Goal: Transaction & Acquisition: Purchase product/service

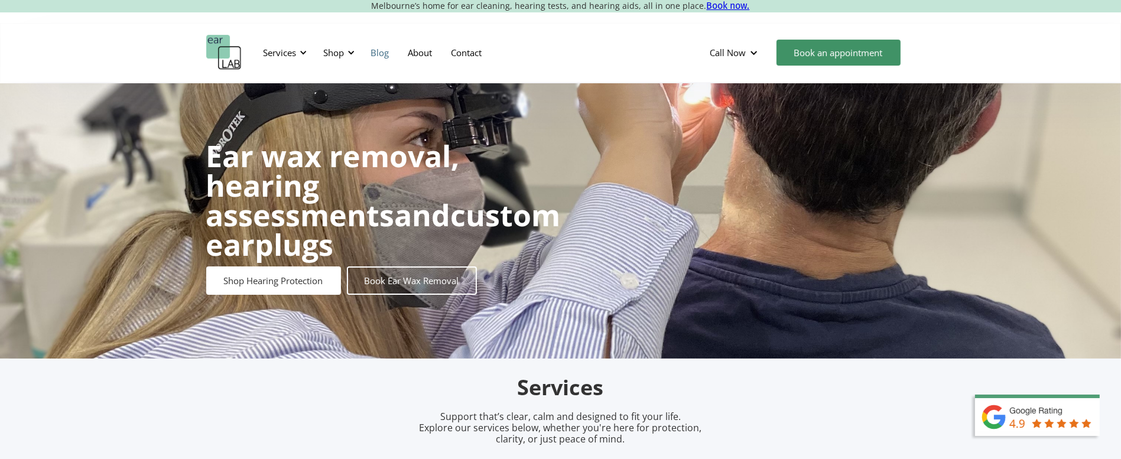
click at [364, 61] on link "Blog" at bounding box center [380, 52] width 37 height 34
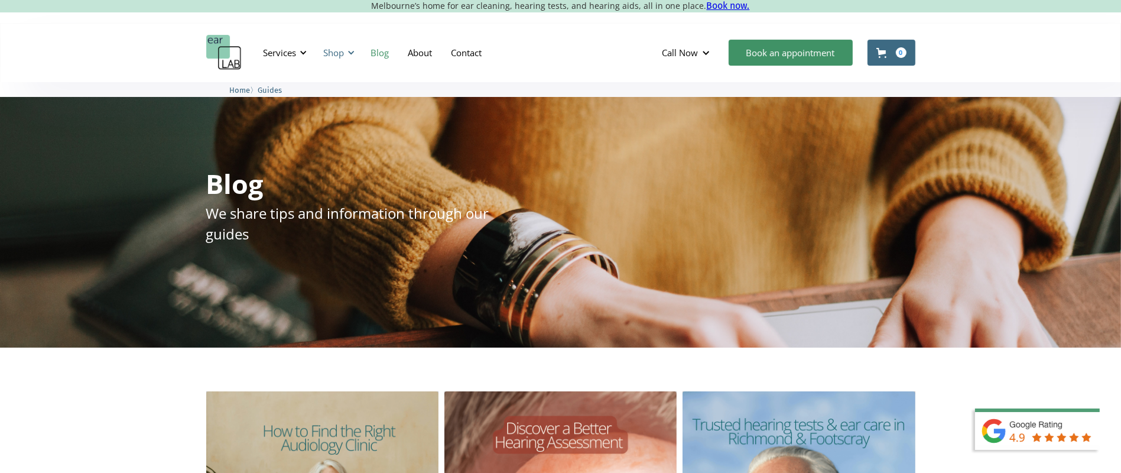
click at [357, 59] on div "Shop" at bounding box center [338, 52] width 42 height 35
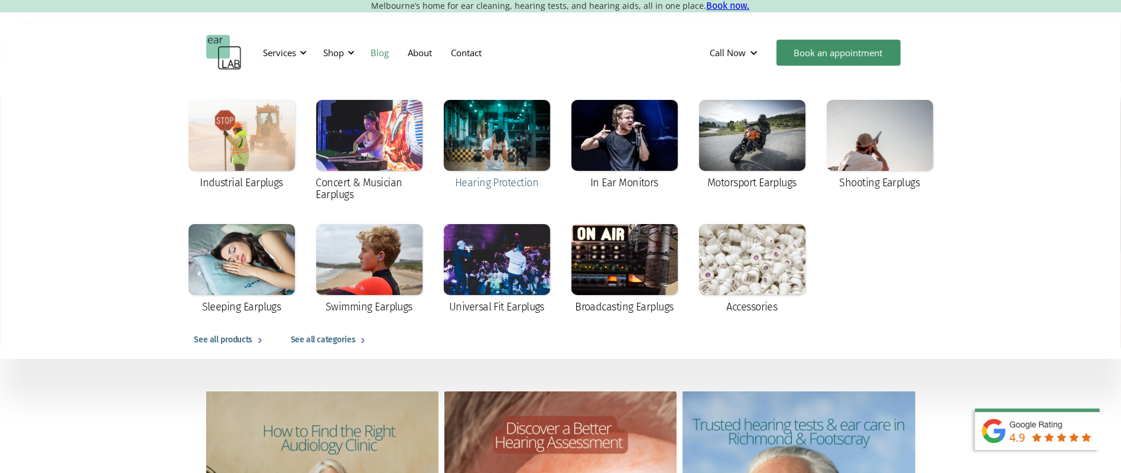
click at [537, 161] on div at bounding box center [497, 135] width 106 height 71
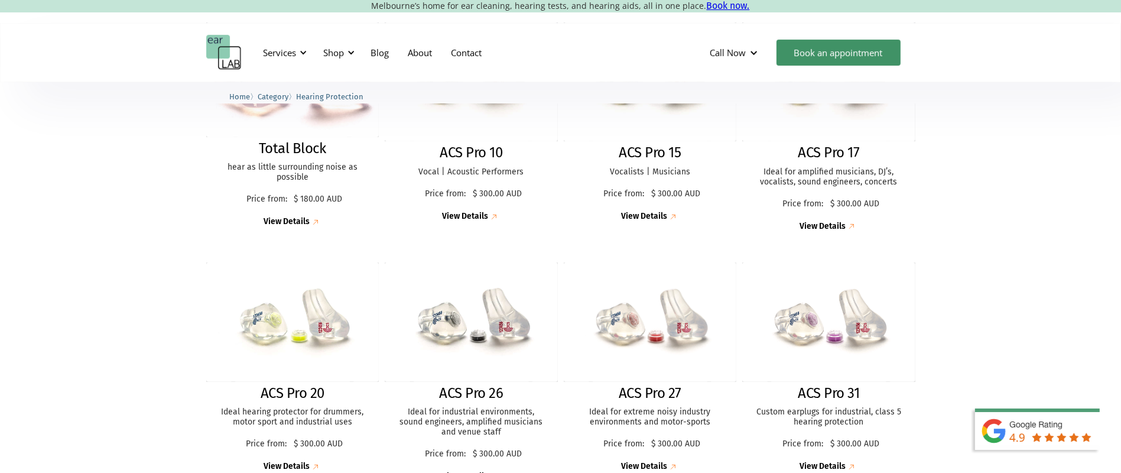
scroll to position [405, 0]
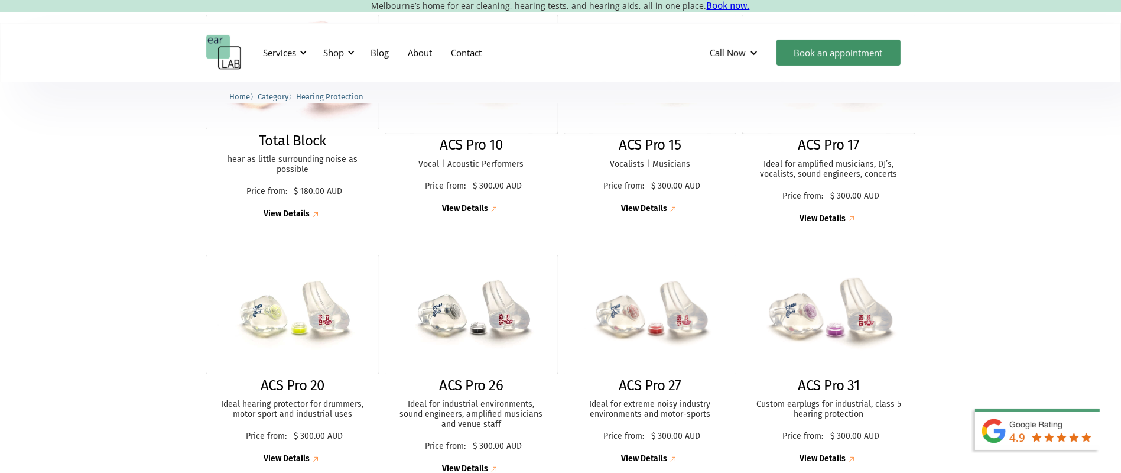
click at [835, 337] on img at bounding box center [828, 314] width 190 height 131
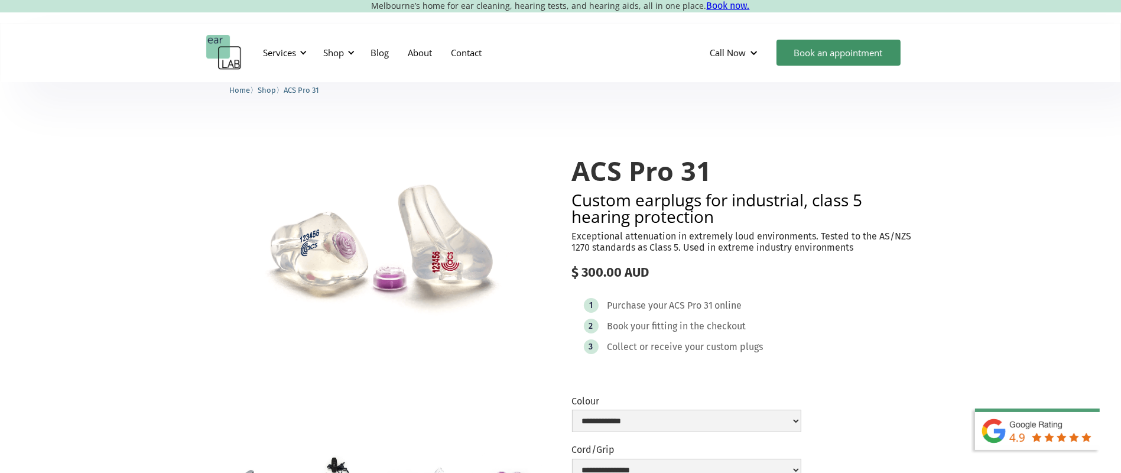
click at [351, 263] on img "open lightbox" at bounding box center [377, 250] width 343 height 236
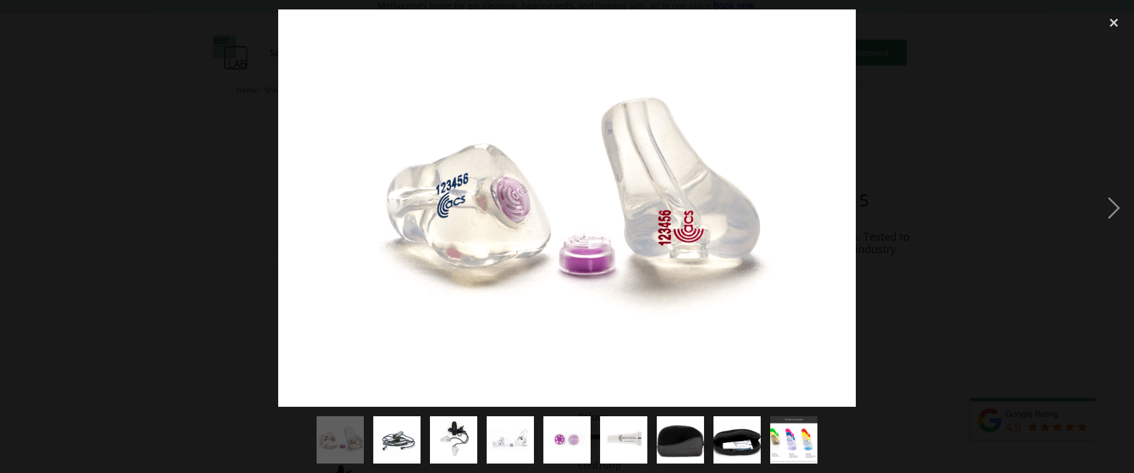
click at [211, 213] on div at bounding box center [567, 207] width 1134 height 397
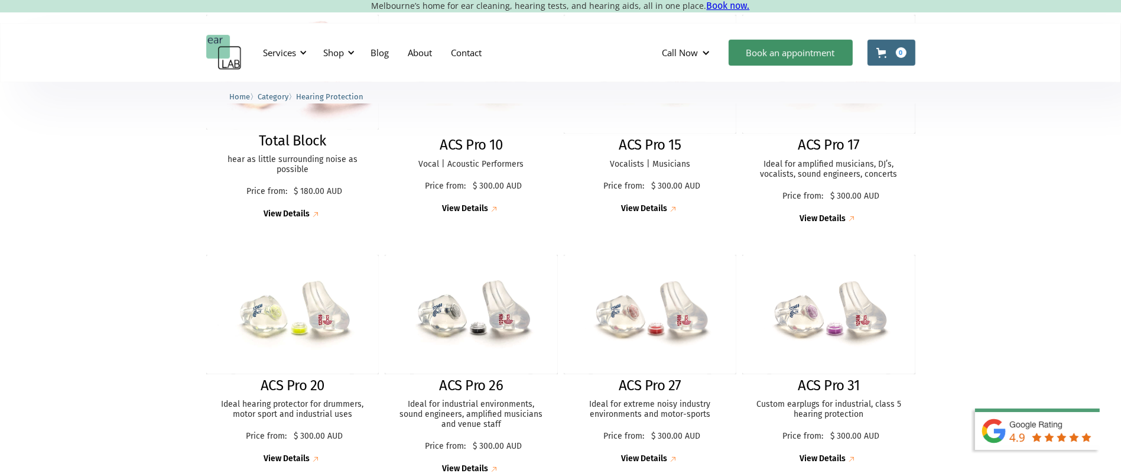
scroll to position [405, 0]
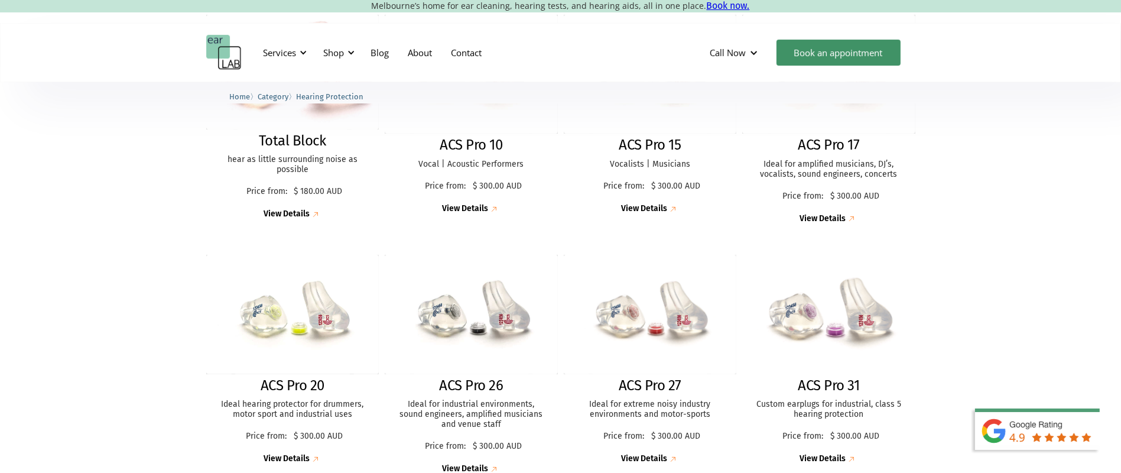
click at [858, 393] on h2 "ACS Pro 31" at bounding box center [828, 385] width 61 height 17
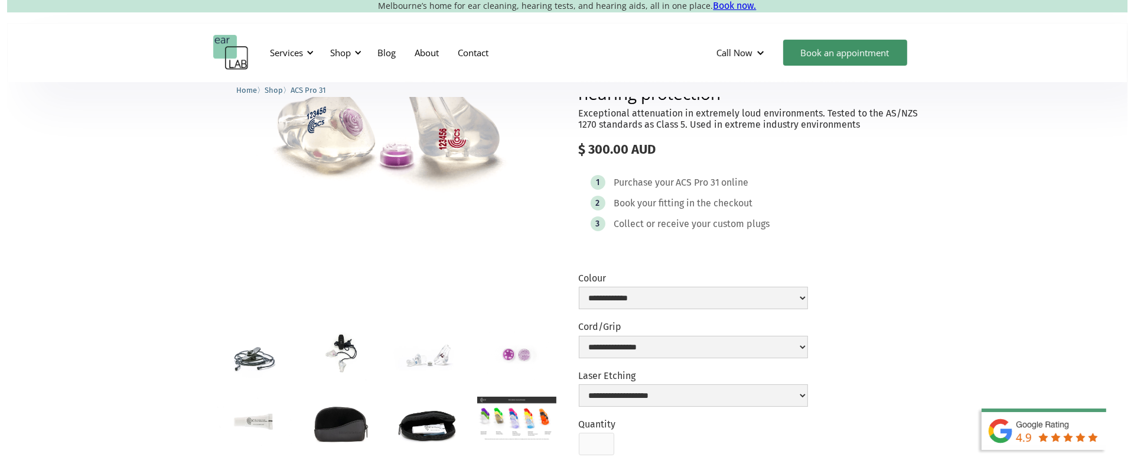
scroll to position [85, 0]
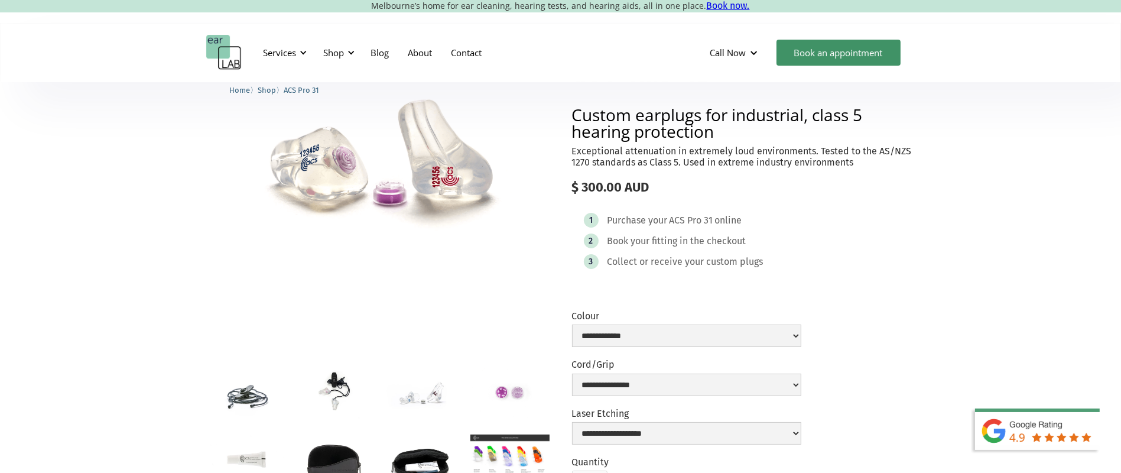
click at [507, 453] on img "open lightbox" at bounding box center [509, 456] width 79 height 44
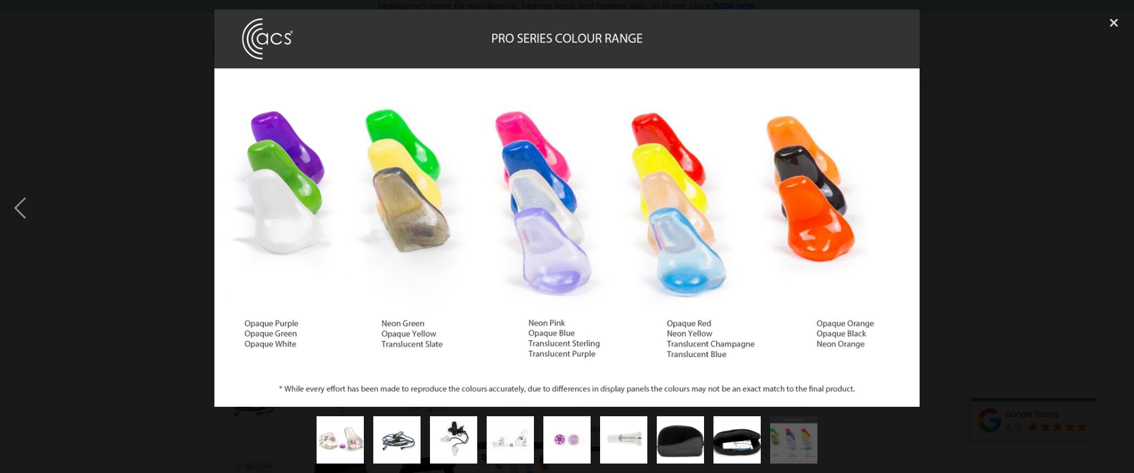
click at [1020, 263] on div at bounding box center [567, 207] width 1134 height 397
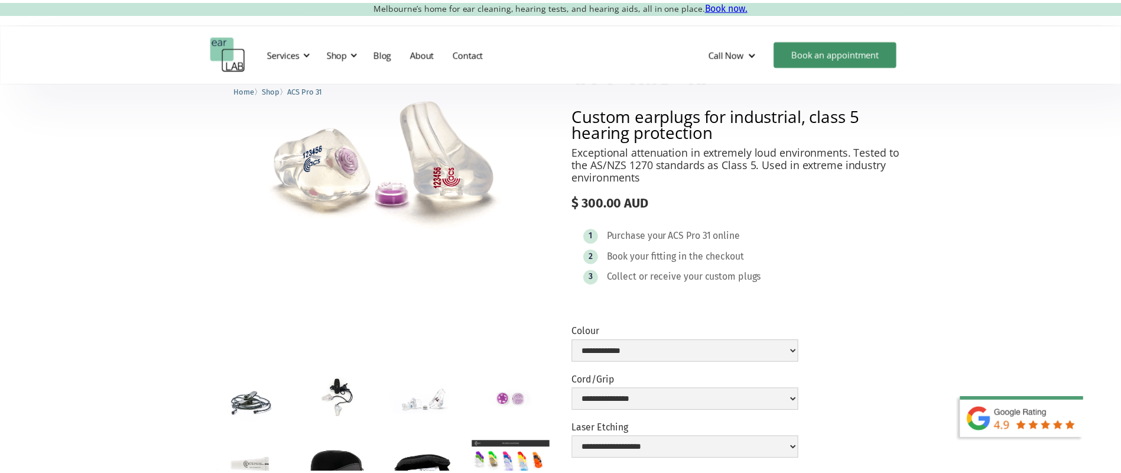
scroll to position [98, 0]
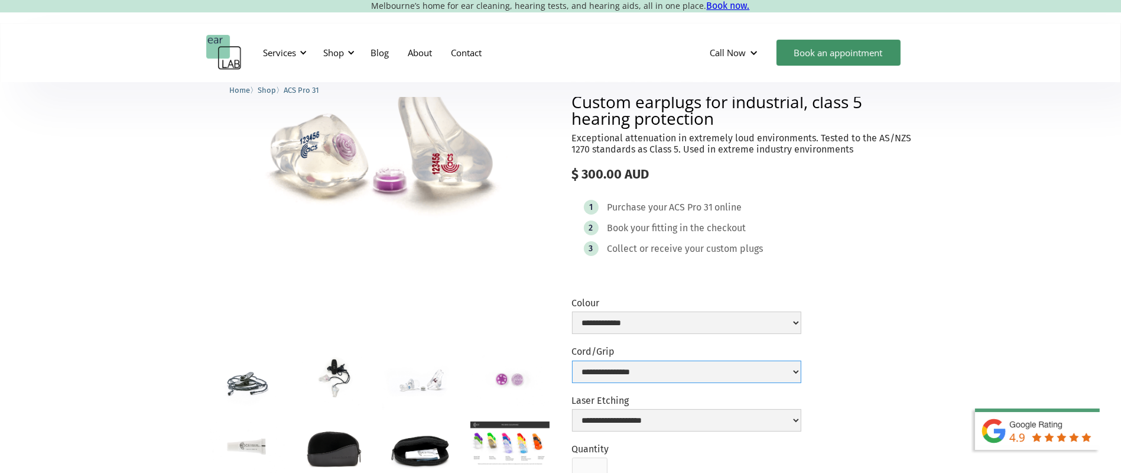
click at [602, 381] on select "**********" at bounding box center [686, 371] width 229 height 22
drag, startPoint x: 943, startPoint y: 347, endPoint x: 949, endPoint y: 350, distance: 6.6
